Goal: Navigation & Orientation: Find specific page/section

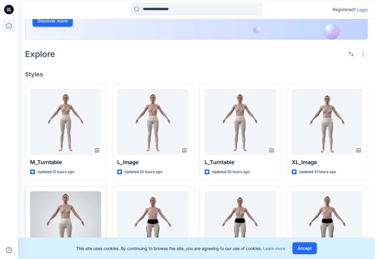
scroll to position [77, 0]
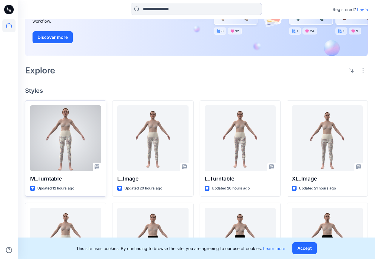
click at [59, 149] on div at bounding box center [65, 138] width 71 height 66
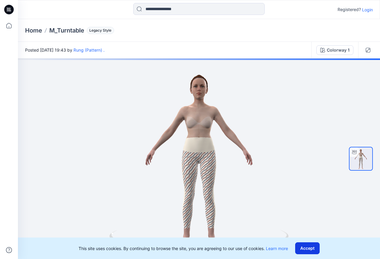
click at [308, 246] on button "Accept" at bounding box center [307, 248] width 24 height 12
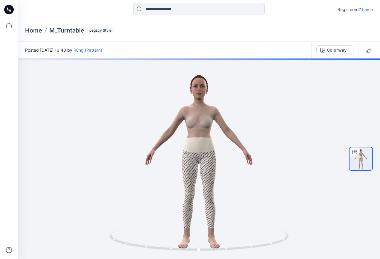
click at [367, 8] on p "Login" at bounding box center [367, 10] width 11 height 6
click at [190, 161] on div at bounding box center [199, 159] width 362 height 201
drag, startPoint x: 213, startPoint y: 205, endPoint x: 212, endPoint y: 186, distance: 19.7
click at [212, 186] on div at bounding box center [199, 159] width 362 height 201
drag, startPoint x: 212, startPoint y: 169, endPoint x: 190, endPoint y: 136, distance: 39.9
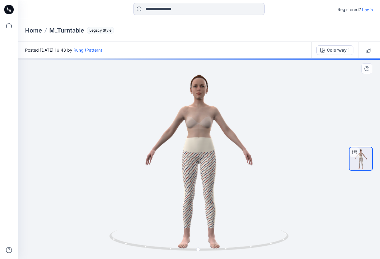
click at [191, 135] on div at bounding box center [199, 159] width 362 height 201
click at [182, 171] on div at bounding box center [199, 159] width 362 height 201
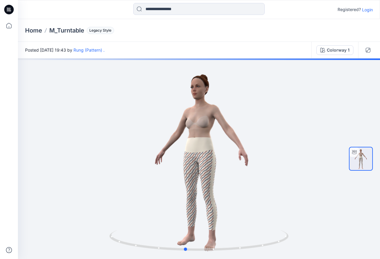
drag, startPoint x: 186, startPoint y: 169, endPoint x: 168, endPoint y: 52, distance: 118.1
click at [164, 51] on div "Posted [DATE] 19:43 by Rung (Pattern) . Colorway 1 Colorway 1 Loading... Materi…" at bounding box center [199, 150] width 362 height 217
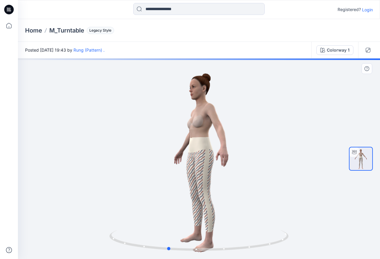
drag, startPoint x: 216, startPoint y: 159, endPoint x: 220, endPoint y: 147, distance: 13.1
click at [219, 150] on div at bounding box center [199, 159] width 362 height 201
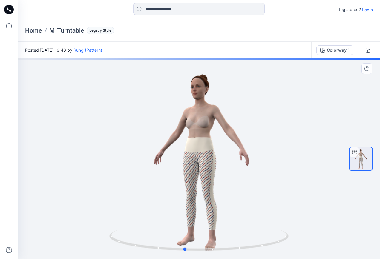
drag, startPoint x: 194, startPoint y: 246, endPoint x: 210, endPoint y: 244, distance: 15.8
click at [206, 195] on div at bounding box center [199, 159] width 362 height 201
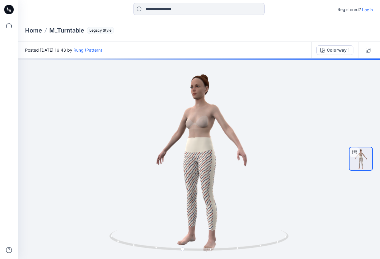
click at [9, 12] on icon at bounding box center [9, 10] width 10 height 10
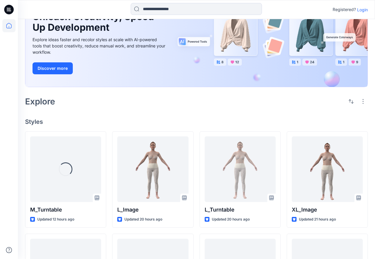
scroll to position [60, 0]
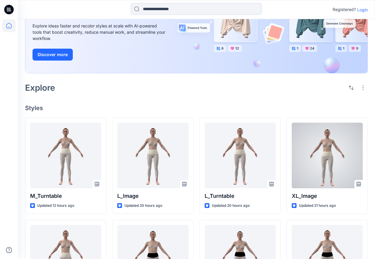
drag, startPoint x: 336, startPoint y: 147, endPoint x: 301, endPoint y: 95, distance: 62.3
click at [301, 95] on div "New Unleash Creativity, Speed Up Development Explore ideas faster and recolor s…" at bounding box center [196, 192] width 357 height 466
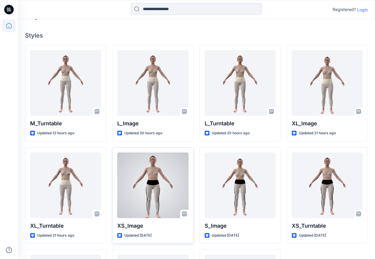
scroll to position [149, 0]
